Goal: Information Seeking & Learning: Learn about a topic

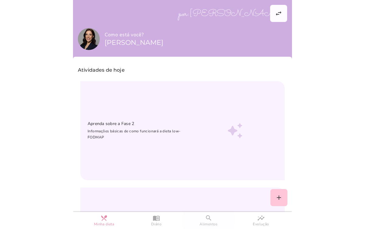
click at [0, 0] on slot "search" at bounding box center [0, 0] width 0 height 0
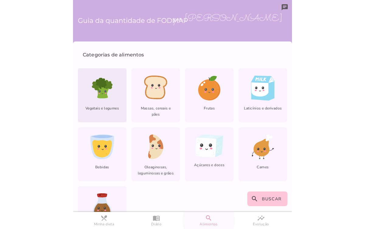
click at [103, 106] on span "Vegetais e legumes" at bounding box center [102, 110] width 49 height 11
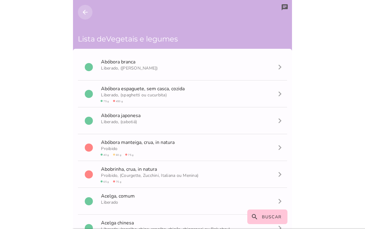
click at [88, 13] on icon "arrow_back" at bounding box center [85, 12] width 7 height 7
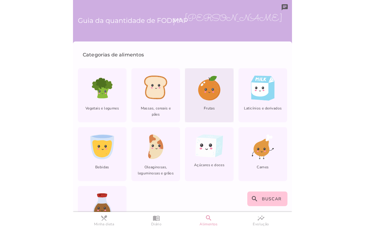
click at [199, 95] on icon at bounding box center [208, 89] width 21 height 20
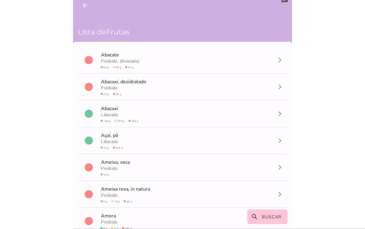
scroll to position [7, 0]
click at [83, 5] on icon "arrow_back" at bounding box center [85, 4] width 7 height 7
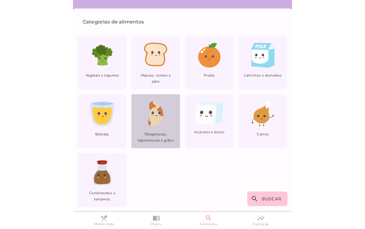
click at [152, 117] on icon at bounding box center [156, 114] width 14 height 25
